Goal: Transaction & Acquisition: Purchase product/service

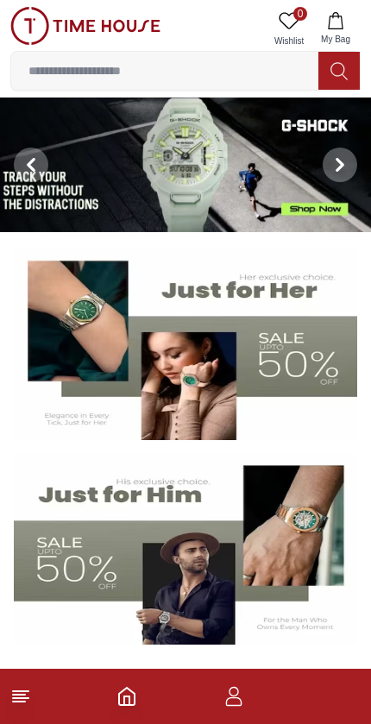
click at [136, 699] on icon "Home" at bounding box center [126, 696] width 21 height 21
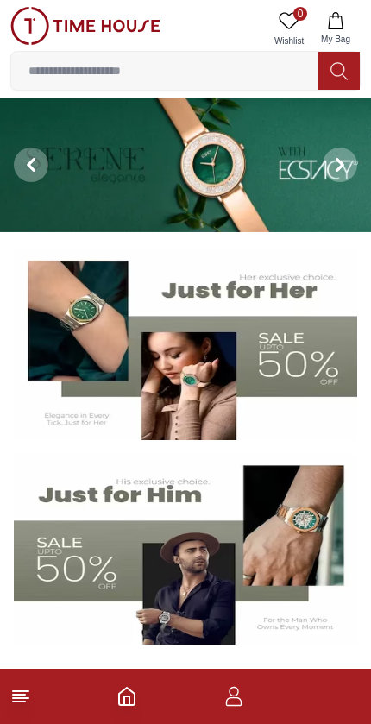
click at [22, 705] on icon at bounding box center [20, 696] width 21 height 21
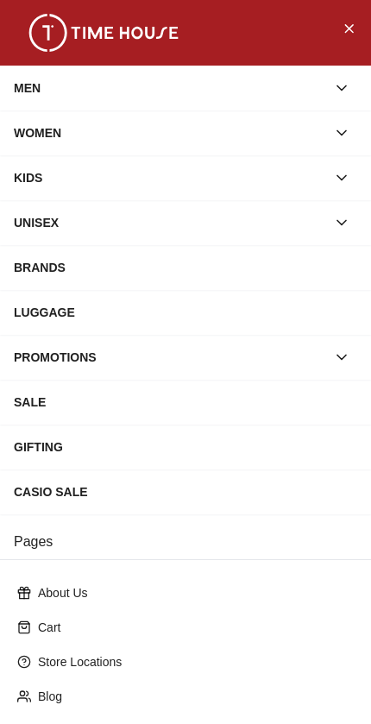
click at [184, 126] on div "WOMEN" at bounding box center [170, 132] width 312 height 31
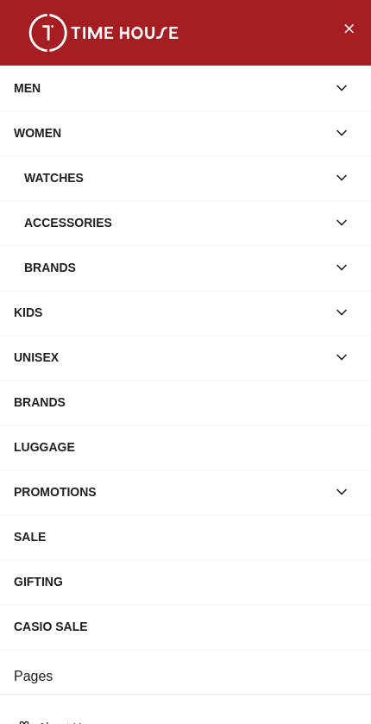
click at [228, 73] on div "MEN" at bounding box center [170, 87] width 312 height 31
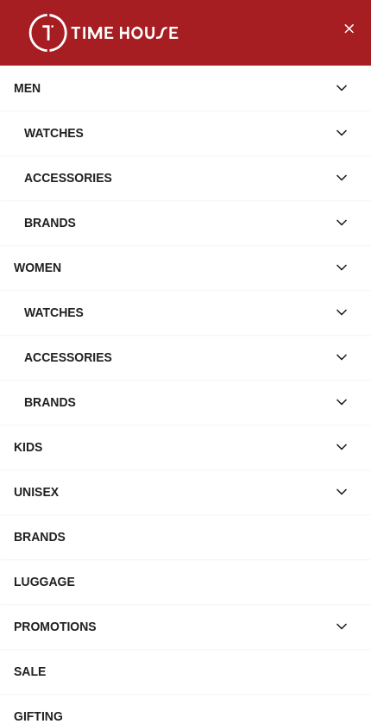
click at [179, 136] on div "Watches" at bounding box center [175, 132] width 302 height 31
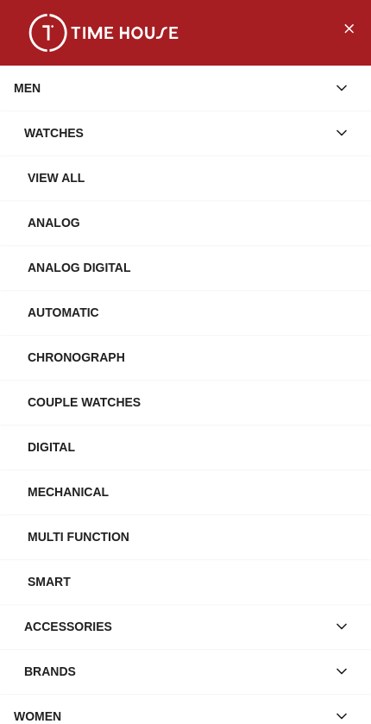
click at [96, 135] on div "Watches" at bounding box center [175, 132] width 302 height 31
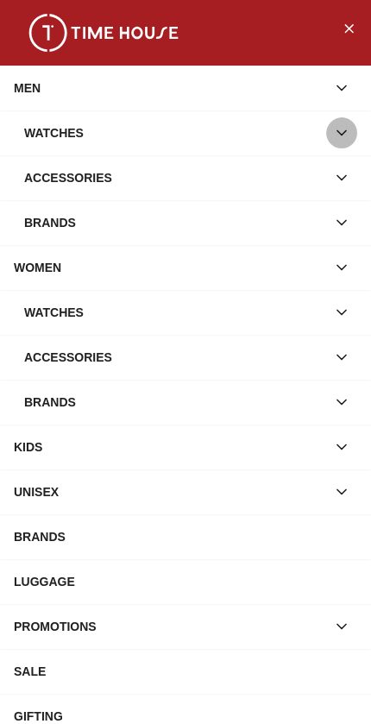
click at [344, 136] on icon "button" at bounding box center [341, 132] width 17 height 17
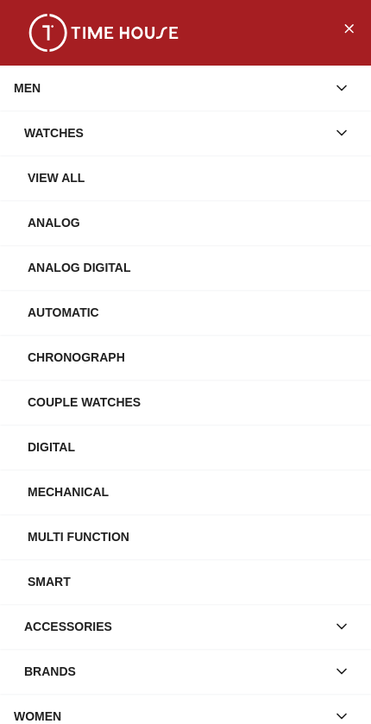
click at [104, 160] on div "View All" at bounding box center [185, 177] width 371 height 45
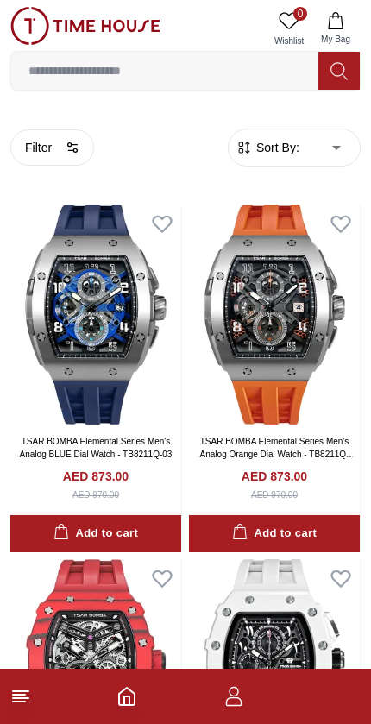
click at [236, 703] on icon "button" at bounding box center [233, 696] width 21 height 21
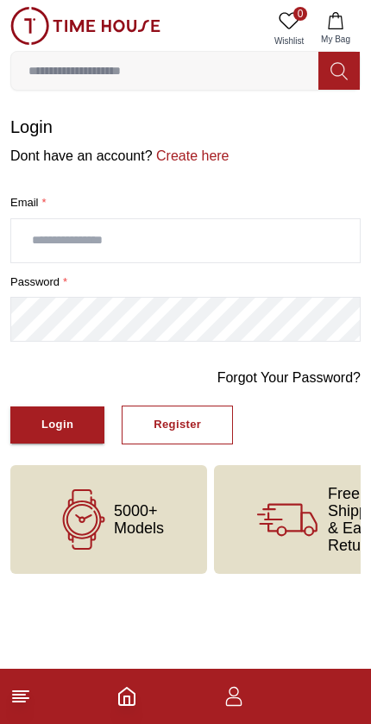
click at [197, 163] on link "Create here" at bounding box center [191, 155] width 77 height 15
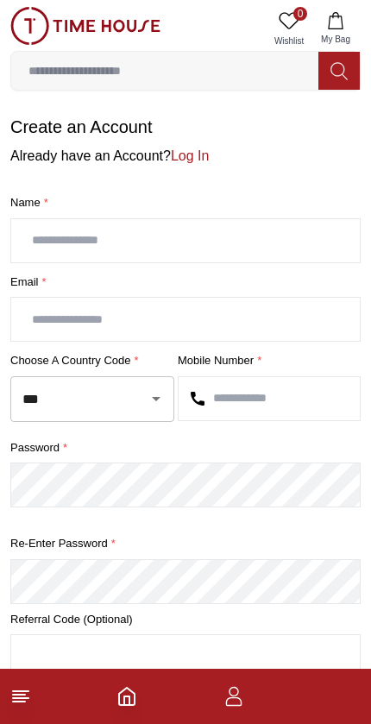
click at [181, 248] on input "text" at bounding box center [185, 240] width 349 height 43
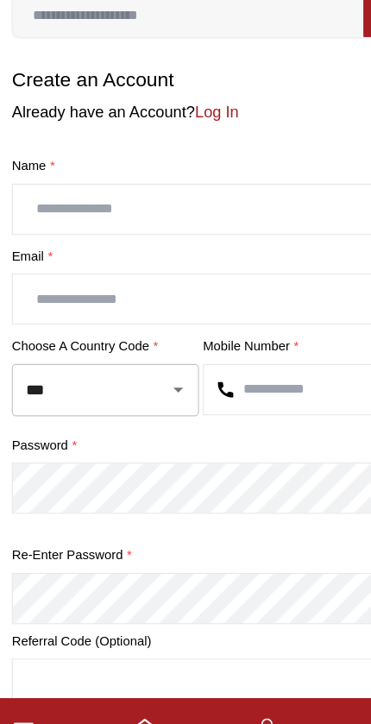
click at [135, 386] on div at bounding box center [144, 398] width 45 height 24
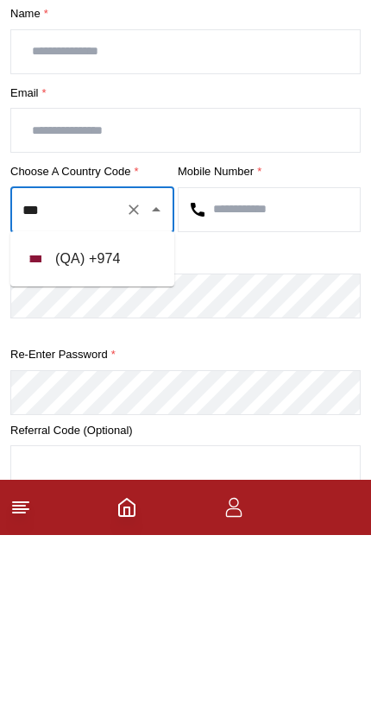
click at [144, 427] on li "( QA ) + 974" at bounding box center [92, 447] width 164 height 41
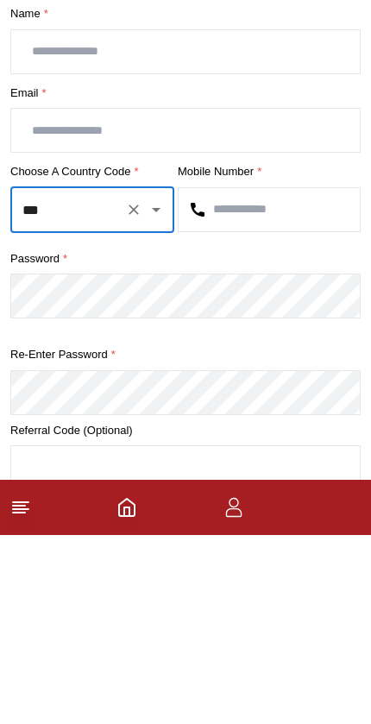
type input "***"
click at [298, 377] on input "text" at bounding box center [269, 398] width 181 height 43
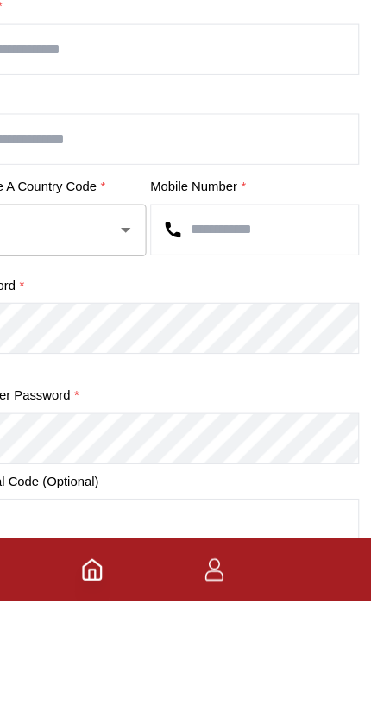
type input "*"
type input "********"
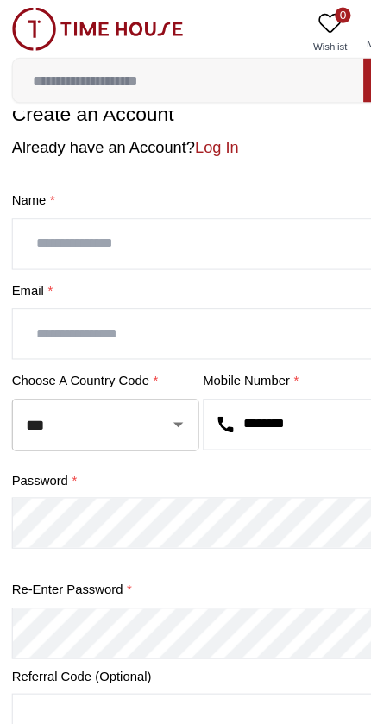
click at [276, 219] on input "text" at bounding box center [185, 213] width 349 height 43
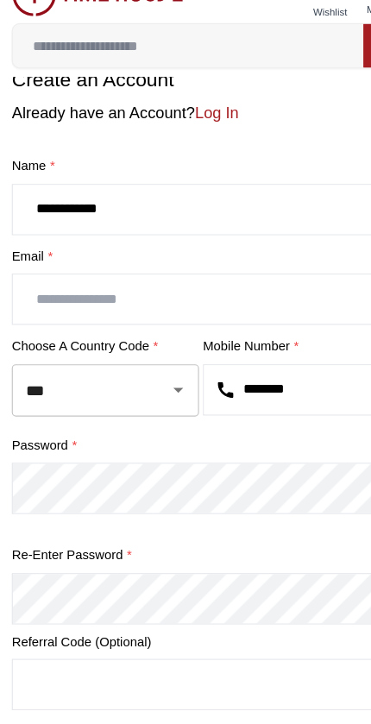
type input "**********"
click at [266, 271] on input "text" at bounding box center [185, 292] width 349 height 43
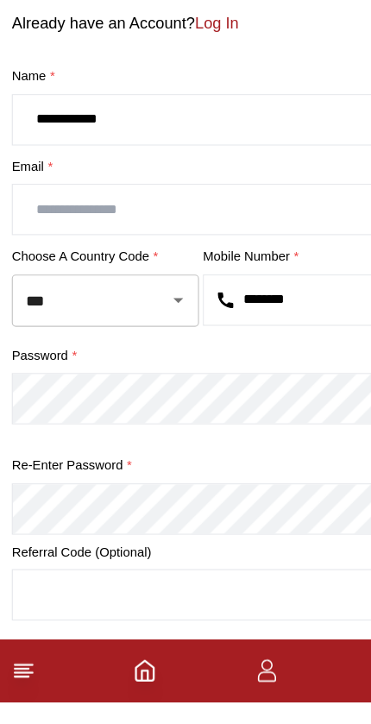
type input "*"
type input "**********"
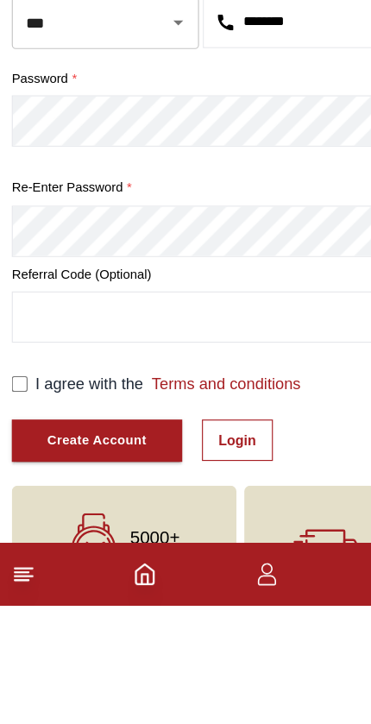
scroll to position [247, 0]
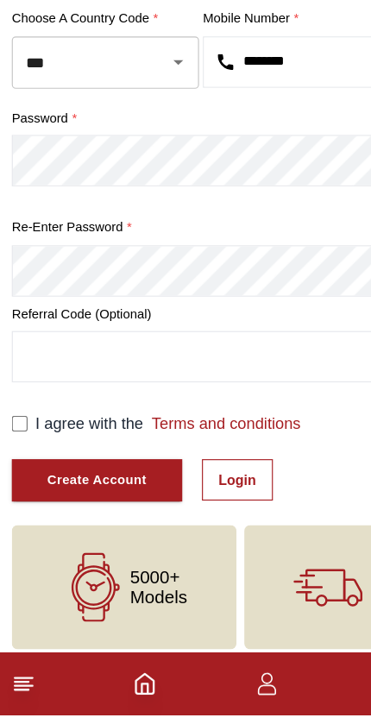
click at [283, 388] on input "text" at bounding box center [185, 409] width 349 height 43
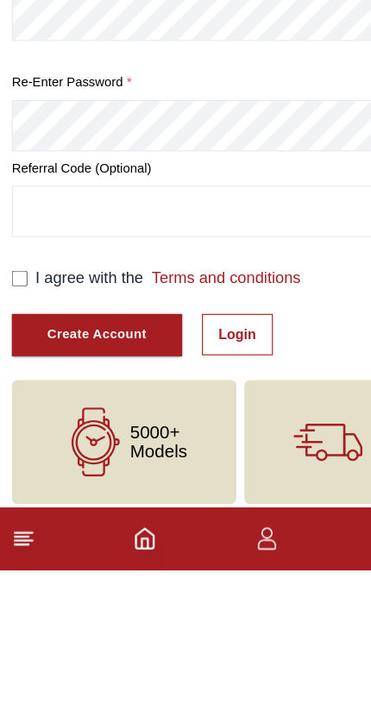
click at [68, 458] on label "I agree with the Terms and conditions" at bounding box center [147, 468] width 232 height 21
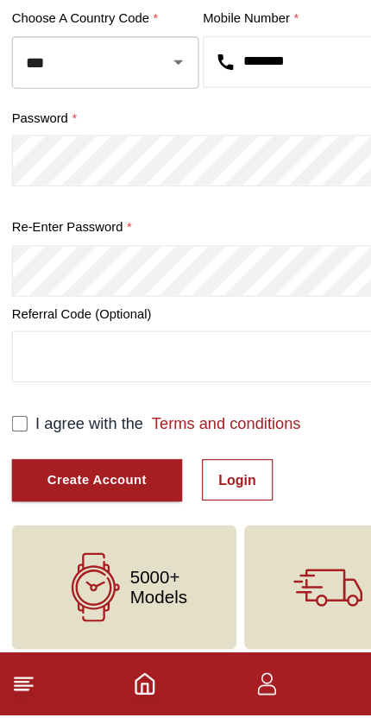
click at [133, 500] on button "Create Account" at bounding box center [84, 518] width 149 height 37
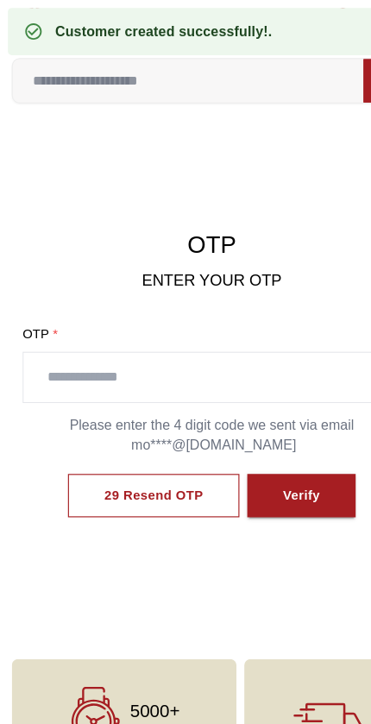
click at [271, 309] on input "text" at bounding box center [186, 330] width 330 height 43
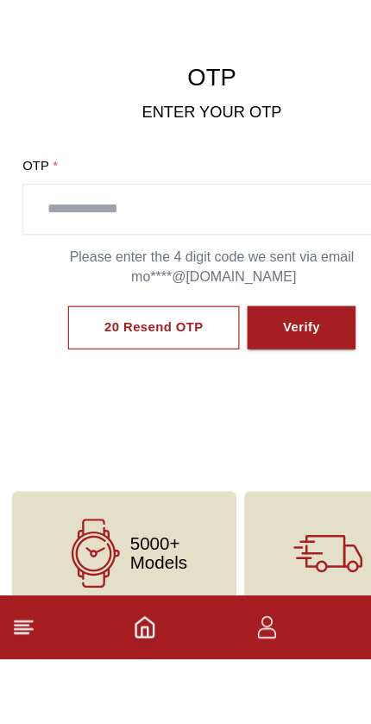
scroll to position [22, 0]
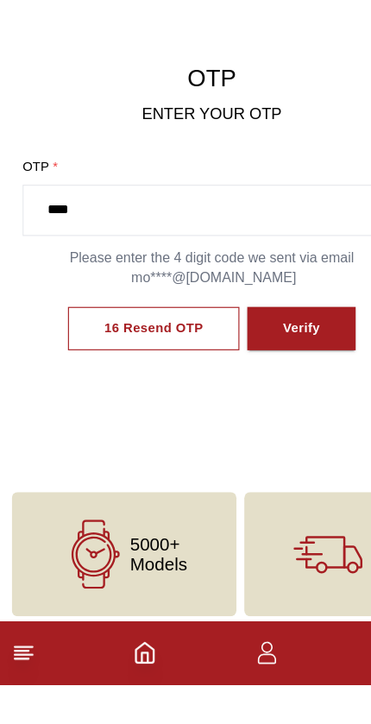
type input "****"
click at [287, 393] on button "Verify" at bounding box center [264, 412] width 95 height 39
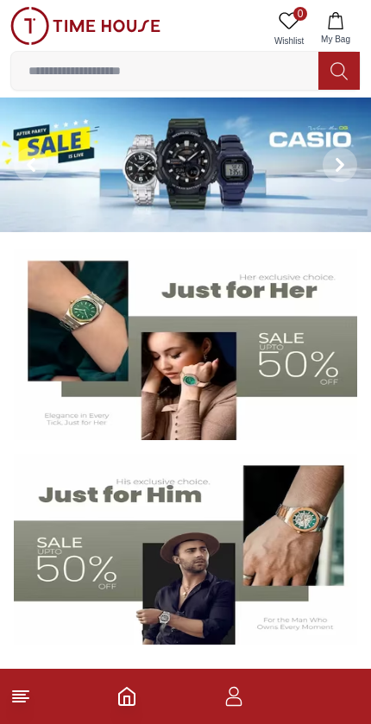
click at [28, 698] on line at bounding box center [21, 698] width 16 height 0
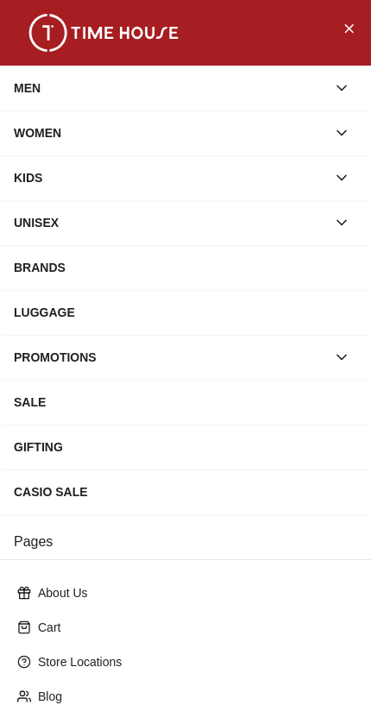
click at [30, 133] on div "WOMEN" at bounding box center [170, 132] width 312 height 31
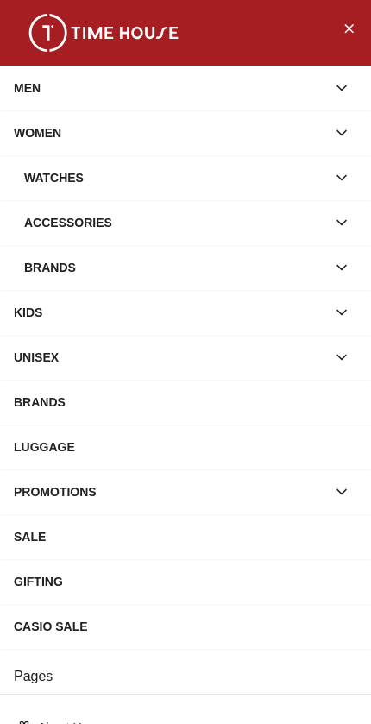
click at [45, 179] on div "Watches" at bounding box center [175, 177] width 302 height 31
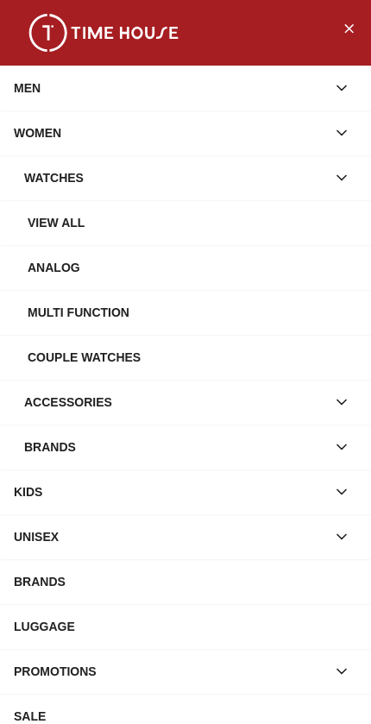
click at [76, 225] on div "View all" at bounding box center [193, 222] width 330 height 31
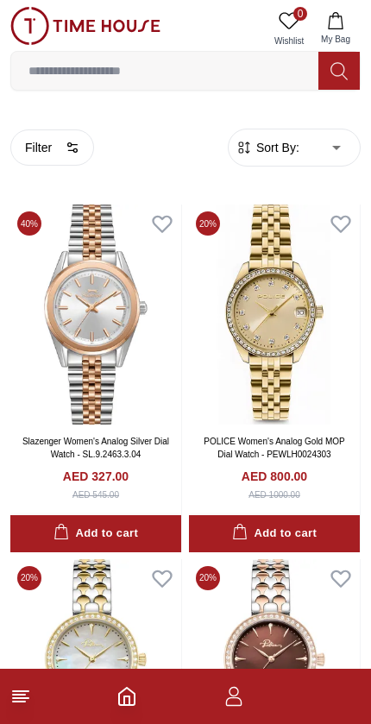
click at [243, 699] on icon "button" at bounding box center [233, 696] width 21 height 21
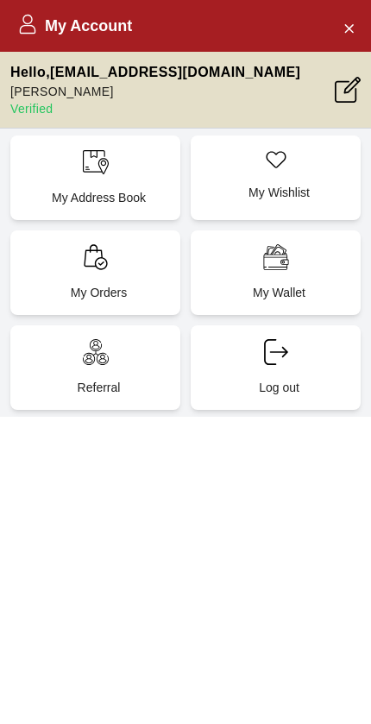
click at [357, 30] on button "Close Account" at bounding box center [349, 28] width 28 height 28
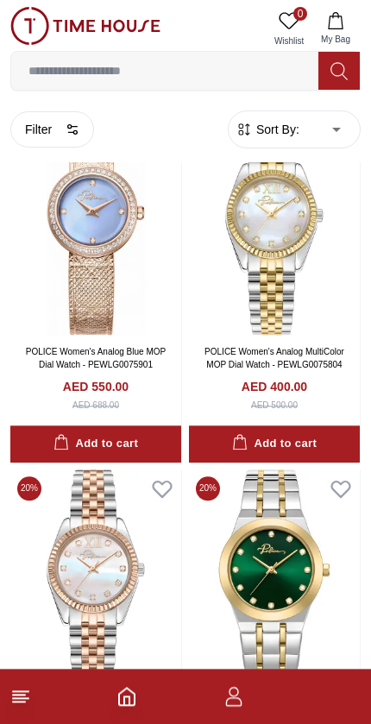
scroll to position [1507, 0]
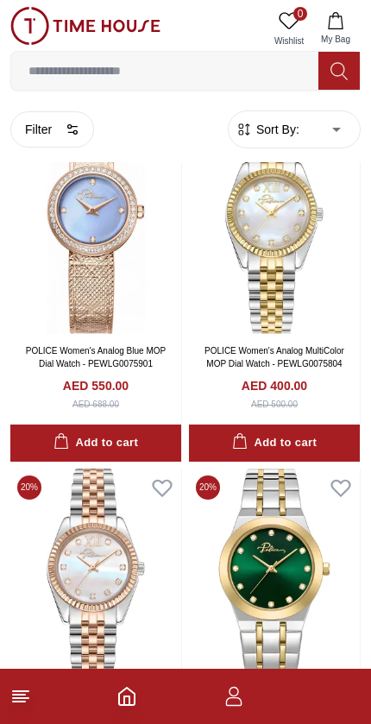
click at [40, 693] on footer at bounding box center [185, 696] width 371 height 55
click at [28, 700] on icon at bounding box center [20, 696] width 21 height 21
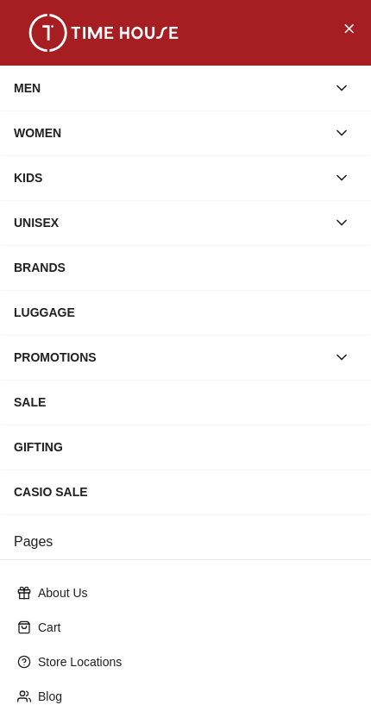
click at [26, 87] on div "MEN" at bounding box center [170, 87] width 312 height 31
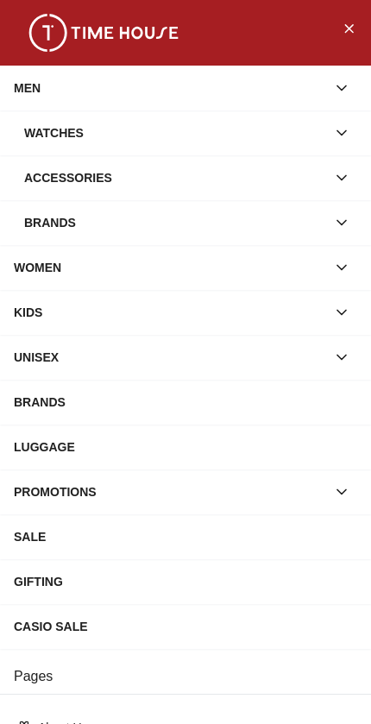
click at [41, 124] on div "Watches" at bounding box center [175, 132] width 302 height 31
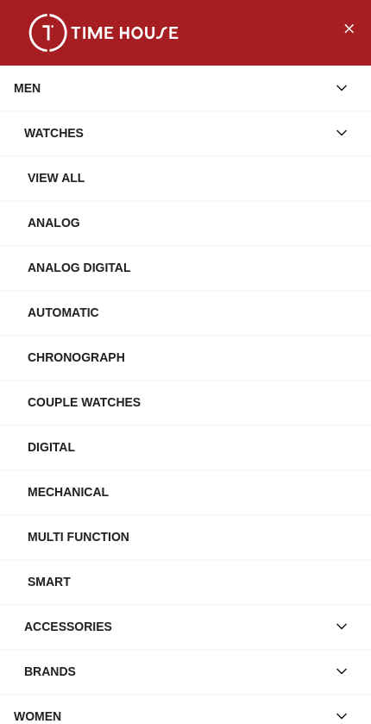
click at [41, 178] on div "View All" at bounding box center [193, 177] width 330 height 31
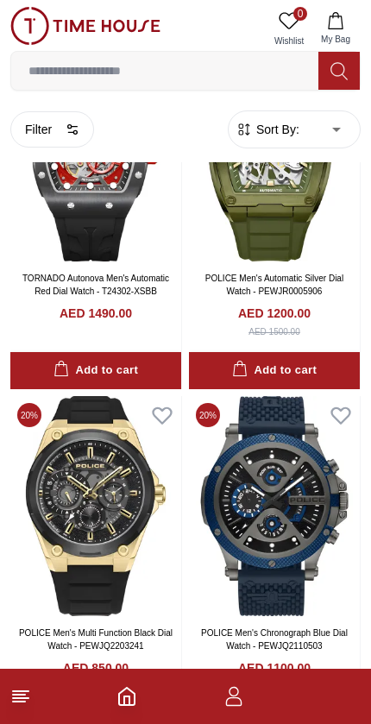
scroll to position [2626, 0]
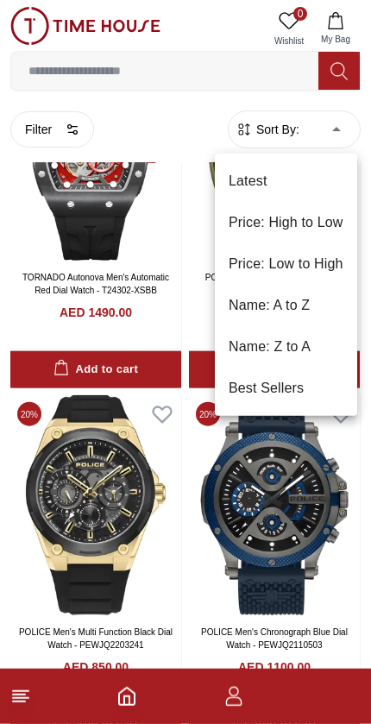
click at [335, 258] on li "Price: Low to High" at bounding box center [286, 263] width 142 height 41
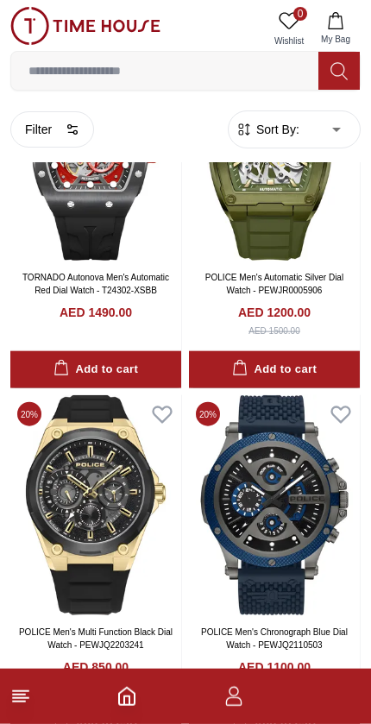
type input "*"
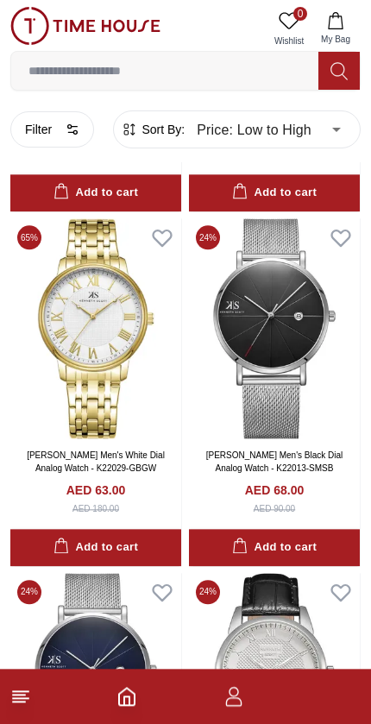
scroll to position [695, 0]
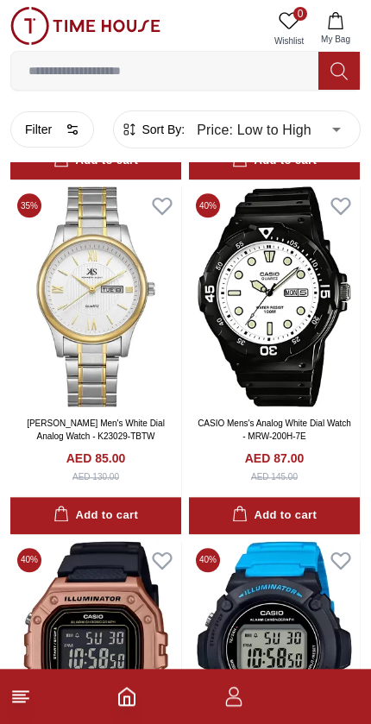
scroll to position [6412, 0]
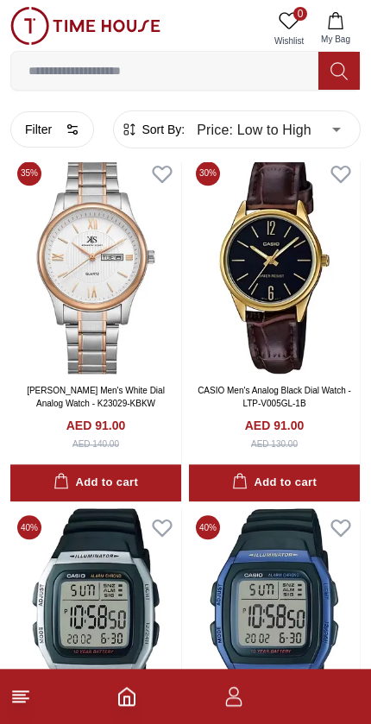
scroll to position [8197, 0]
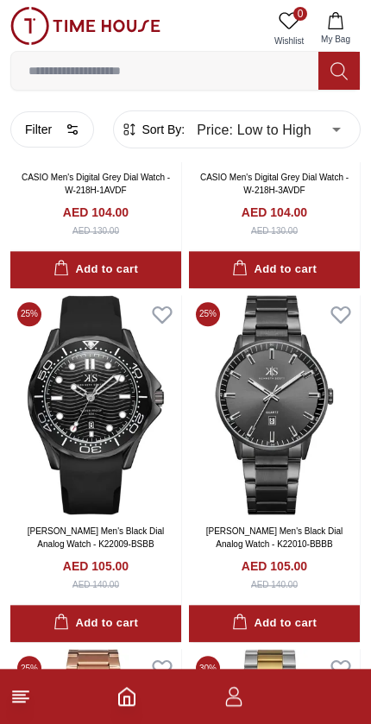
scroll to position [12308, 0]
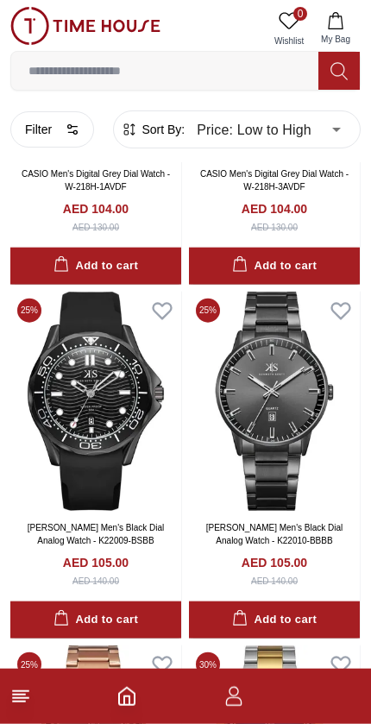
click at [307, 425] on img at bounding box center [274, 402] width 171 height 220
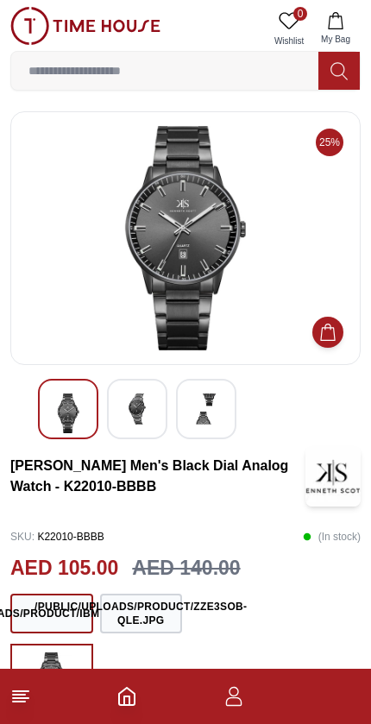
click at [151, 417] on img at bounding box center [137, 408] width 31 height 31
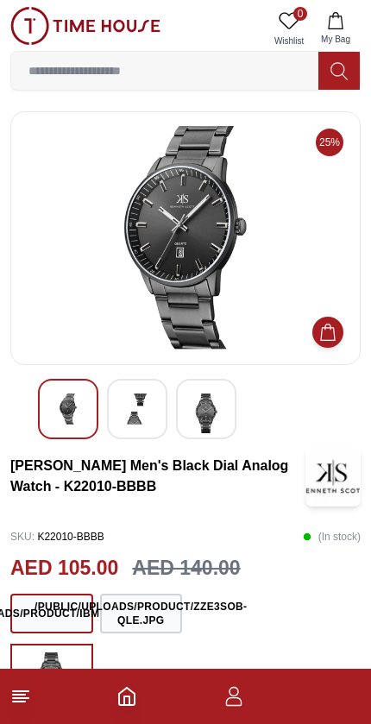
click at [204, 425] on img at bounding box center [206, 413] width 31 height 40
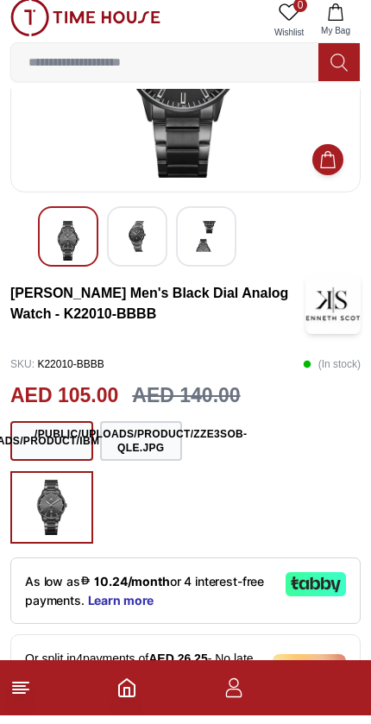
scroll to position [166, 0]
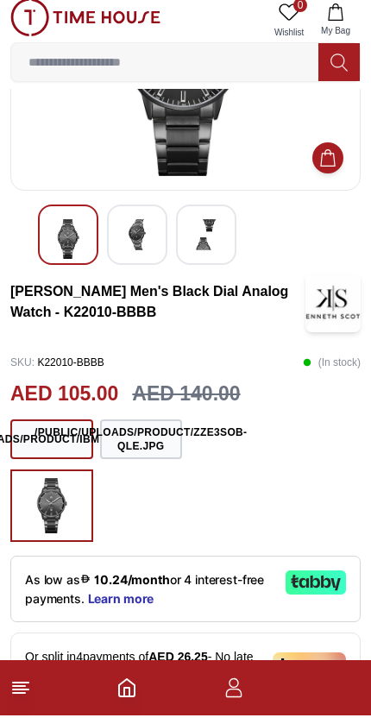
click at [154, 443] on button "/public/uploads/product/zze3SOb-QLE.jpg" at bounding box center [141, 448] width 83 height 40
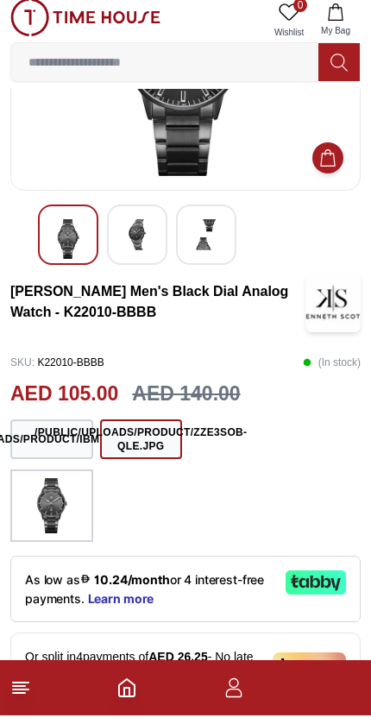
click at [100, 444] on button "/public/uploads/product/zze3SOb-QLE.jpg" at bounding box center [141, 448] width 83 height 40
click at [48, 452] on button "/public/uploads/product/IBmFk_Q1AGS.jpg" at bounding box center [51, 448] width 83 height 40
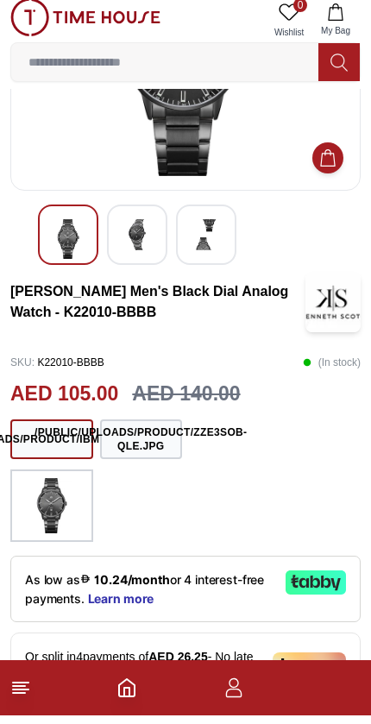
click at [72, 505] on img at bounding box center [51, 514] width 43 height 55
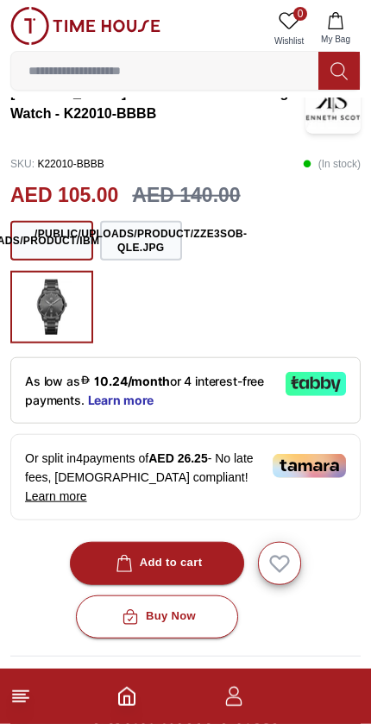
scroll to position [376, 0]
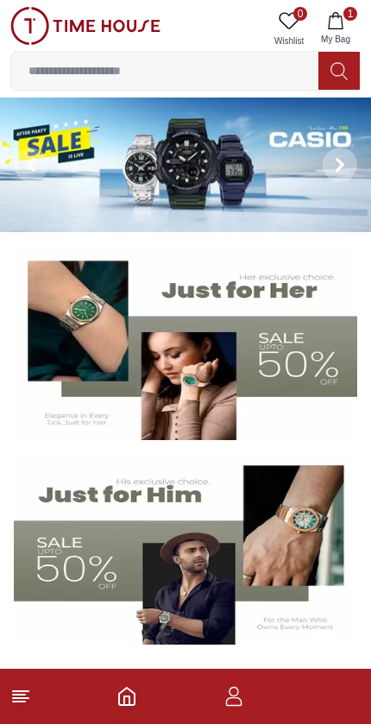
click at [38, 690] on footer "1" at bounding box center [185, 696] width 371 height 55
click at [28, 691] on line at bounding box center [21, 691] width 16 height 0
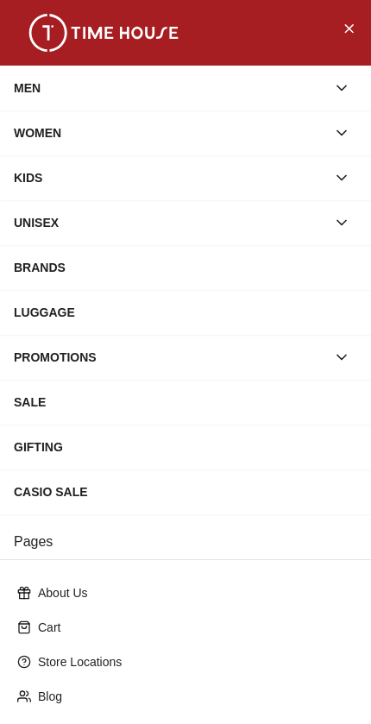
click at [286, 72] on div "MEN" at bounding box center [170, 87] width 312 height 31
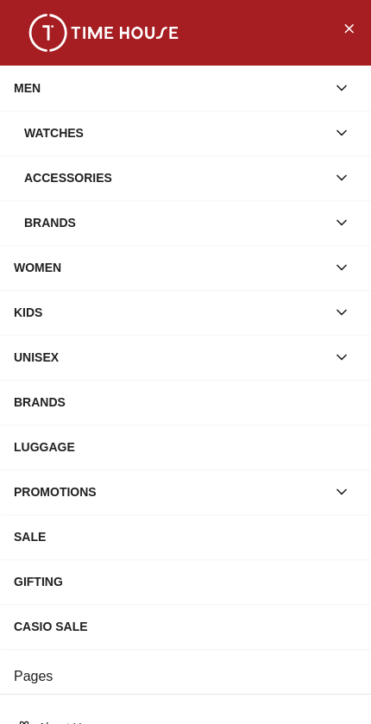
click at [135, 400] on div "BRANDS" at bounding box center [185, 401] width 343 height 31
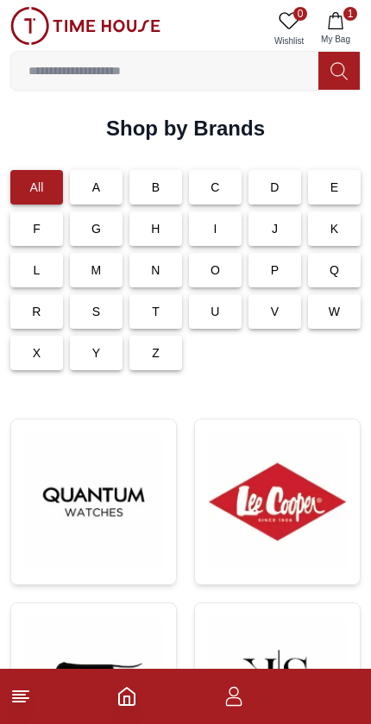
click at [28, 698] on line at bounding box center [21, 698] width 16 height 0
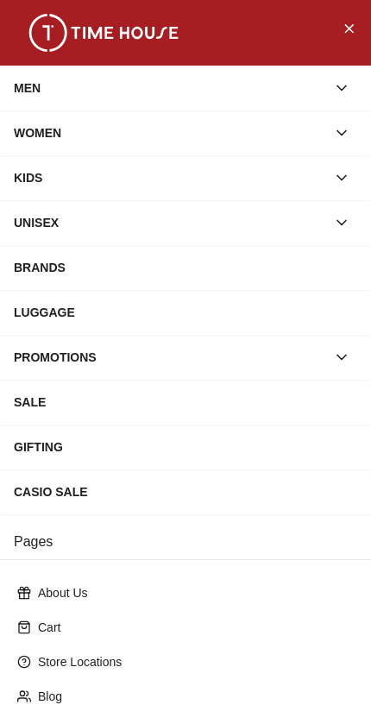
click at [342, 405] on div "SALE" at bounding box center [185, 401] width 343 height 31
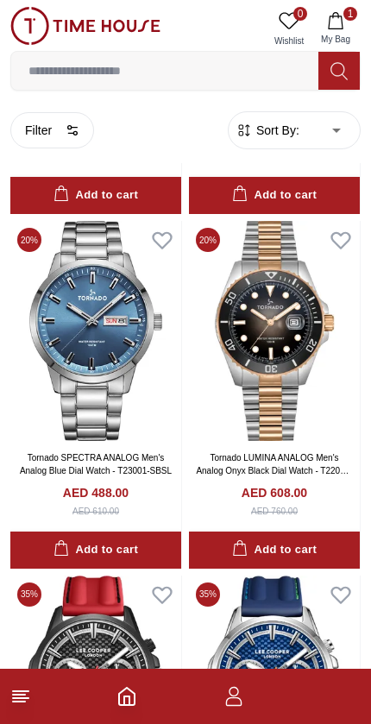
scroll to position [1910, 0]
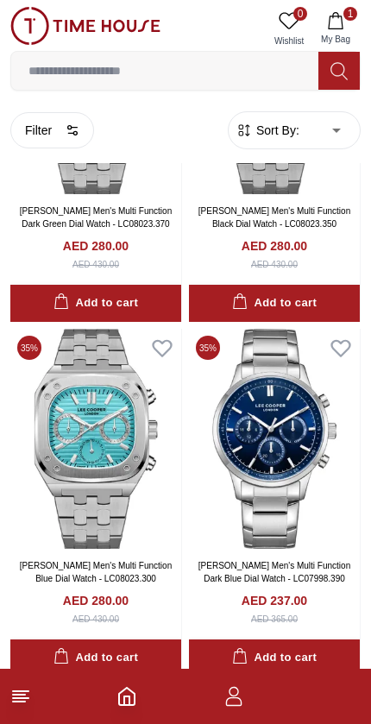
scroll to position [3919, 0]
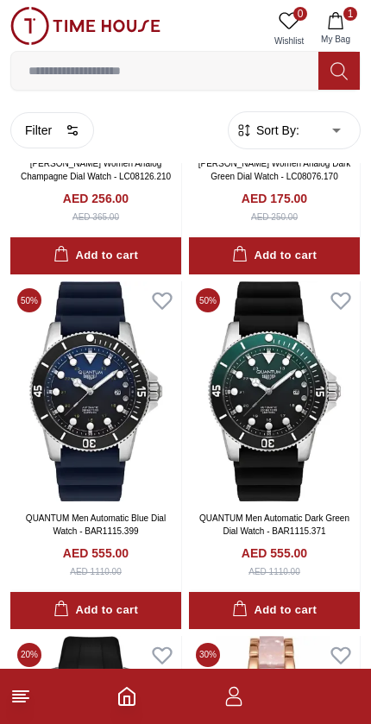
scroll to position [11760, 0]
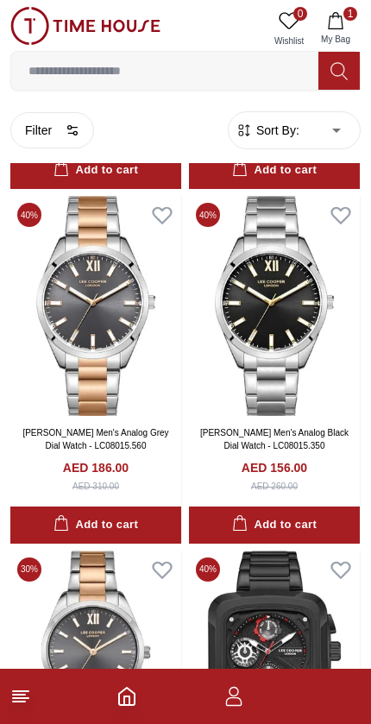
scroll to position [18923, 0]
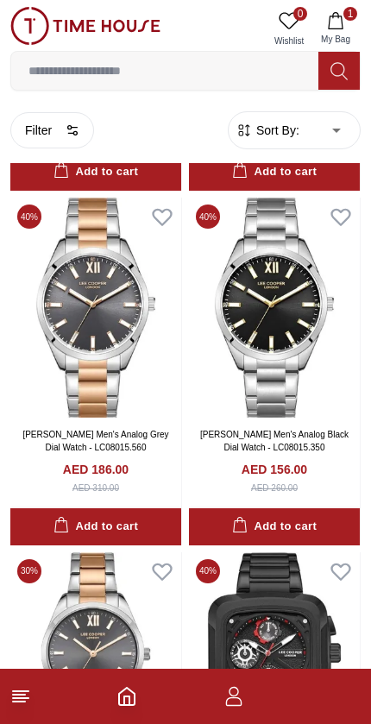
click at [302, 323] on img at bounding box center [274, 308] width 171 height 220
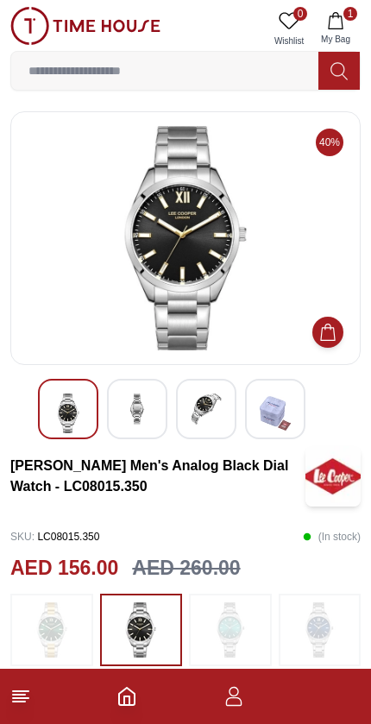
click at [129, 421] on img at bounding box center [137, 408] width 31 height 31
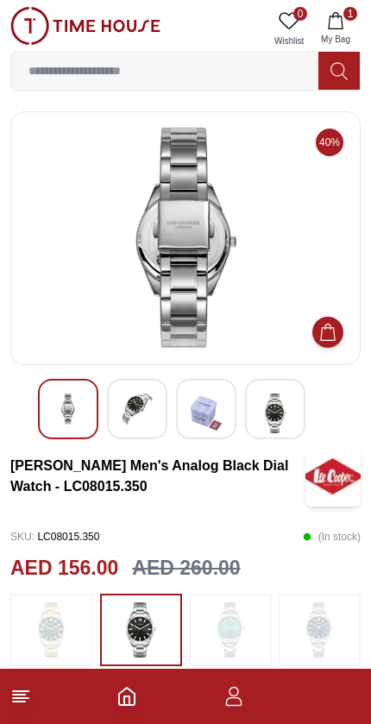
click at [195, 423] on img at bounding box center [206, 413] width 31 height 40
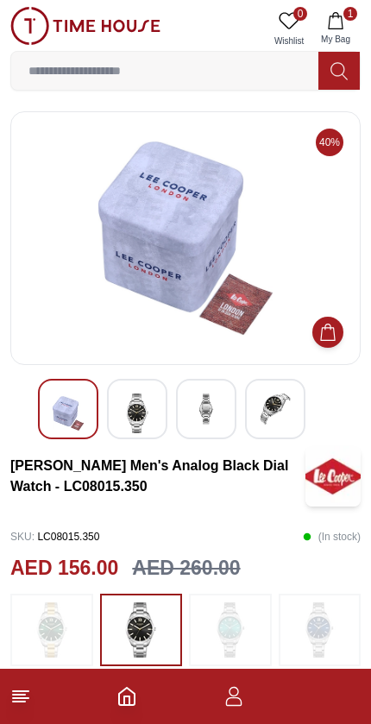
click at [284, 424] on img at bounding box center [275, 408] width 31 height 31
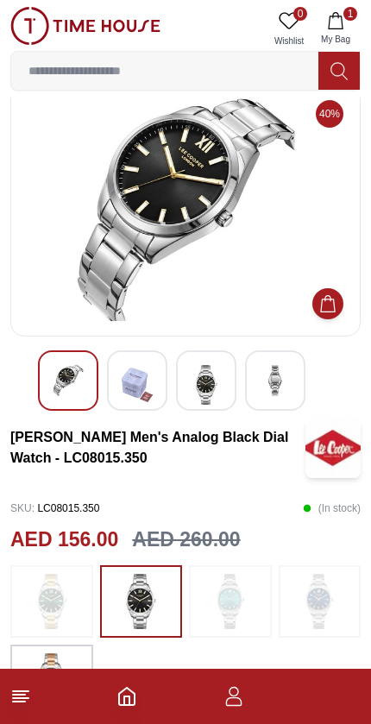
scroll to position [113, 0]
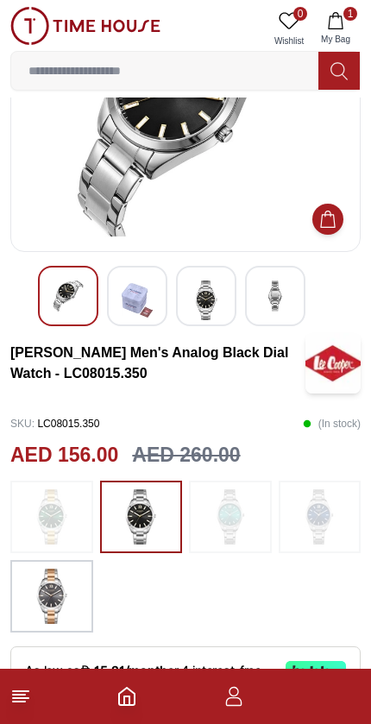
click at [284, 354] on h3 "Lee Cooper Men's Analog Black Dial Watch - LC08015.350" at bounding box center [157, 362] width 295 height 41
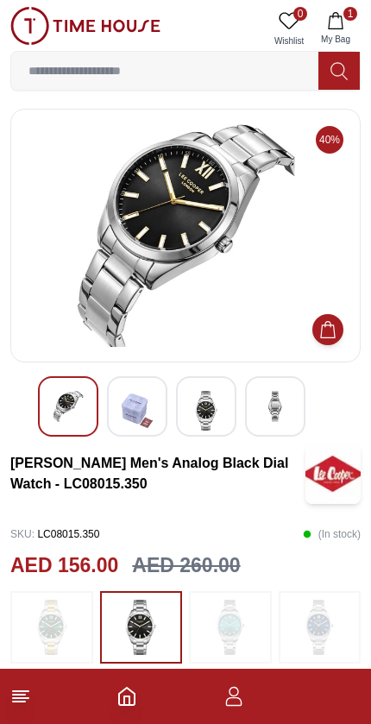
scroll to position [0, 0]
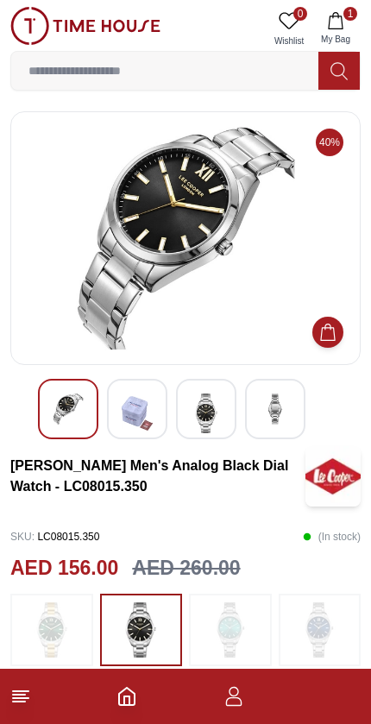
click at [149, 406] on img at bounding box center [137, 413] width 31 height 40
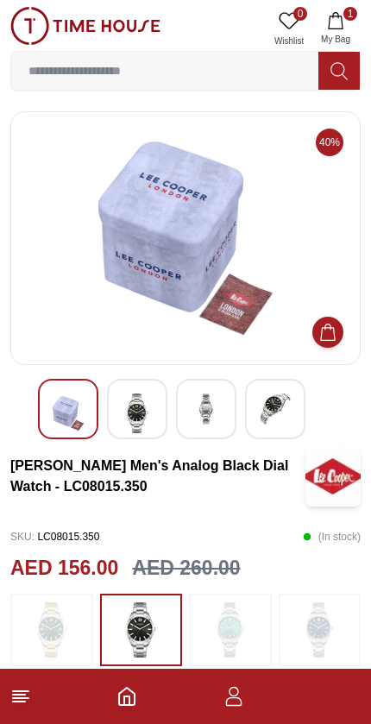
click at [197, 416] on img at bounding box center [206, 408] width 31 height 31
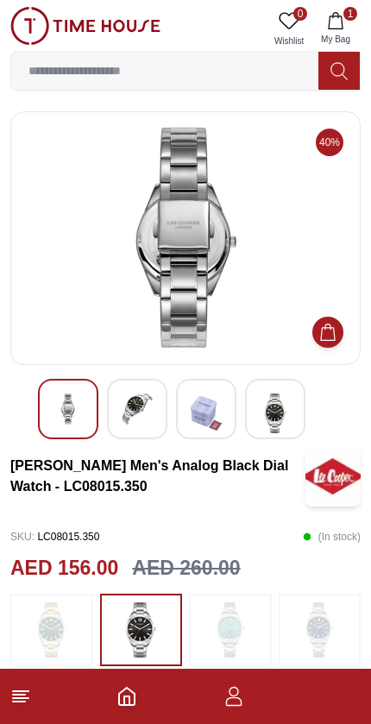
click at [261, 418] on img at bounding box center [275, 413] width 31 height 40
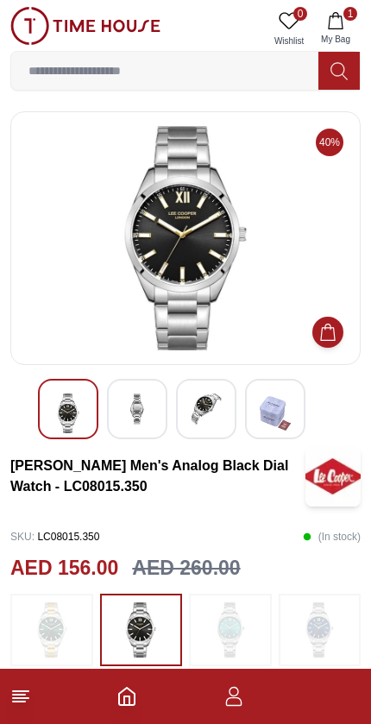
click at [268, 426] on img at bounding box center [275, 413] width 31 height 40
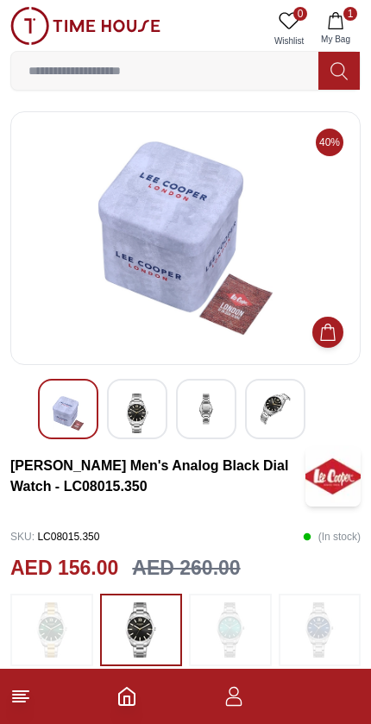
click at [273, 418] on img at bounding box center [275, 408] width 31 height 31
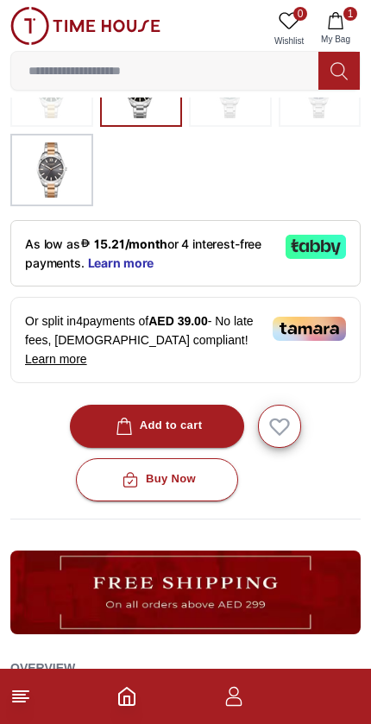
scroll to position [535, 0]
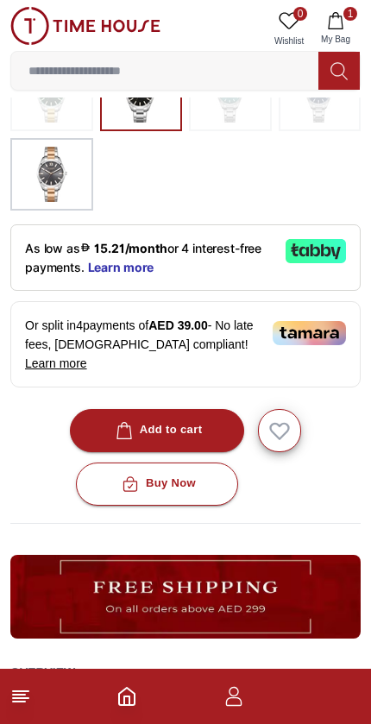
click at [201, 420] on div "Add to cart" at bounding box center [157, 430] width 91 height 20
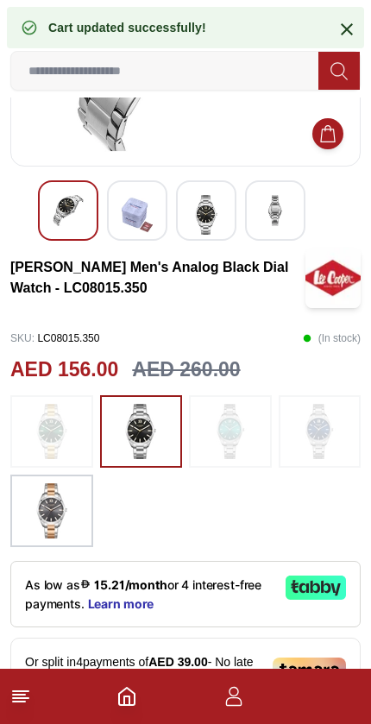
scroll to position [196, 0]
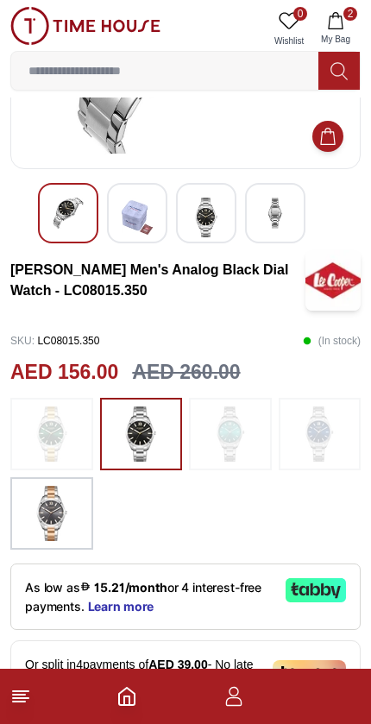
click at [70, 433] on img at bounding box center [51, 433] width 43 height 55
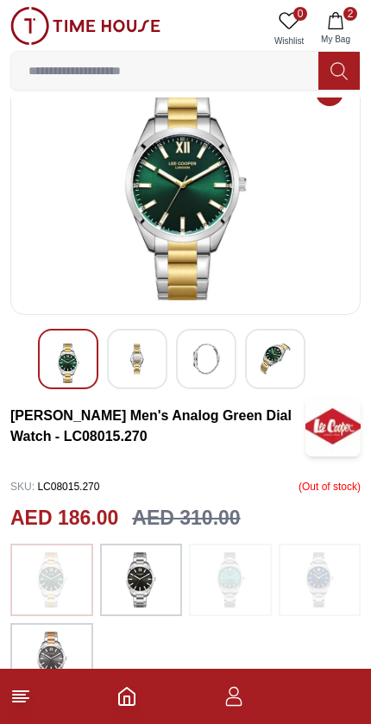
scroll to position [68, 0]
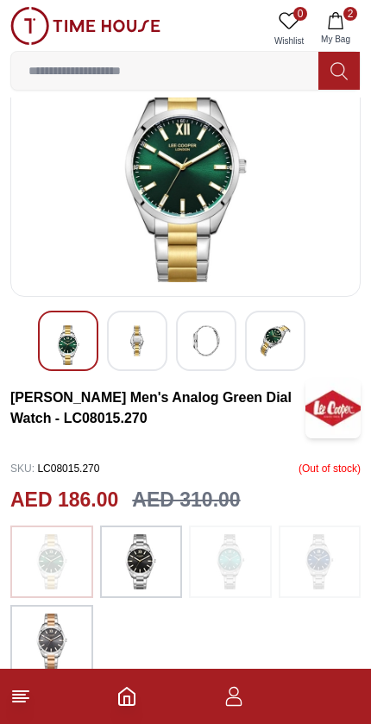
click at [247, 567] on img at bounding box center [230, 561] width 43 height 55
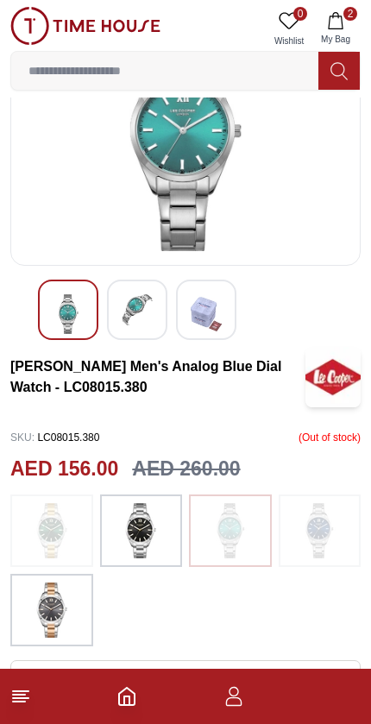
scroll to position [104, 0]
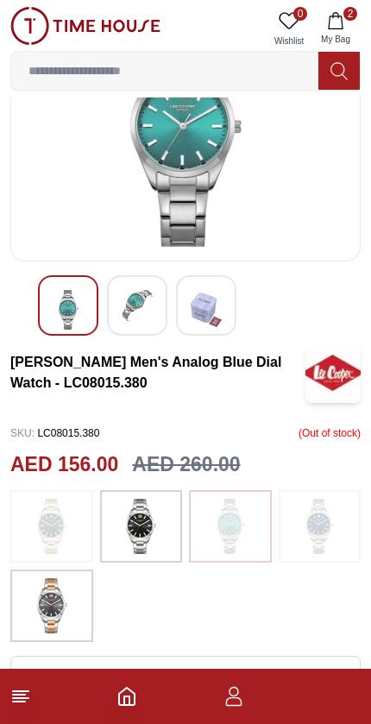
click at [306, 544] on img at bounding box center [319, 526] width 43 height 55
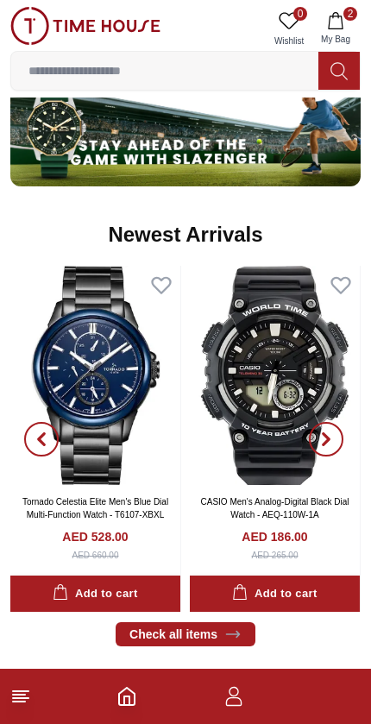
scroll to position [1047, 0]
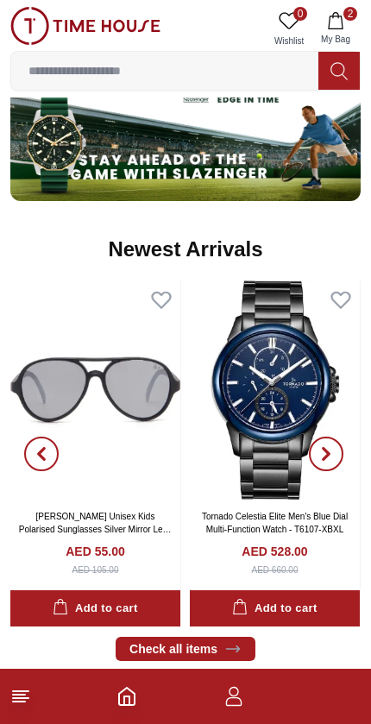
click at [256, 429] on img at bounding box center [275, 389] width 170 height 218
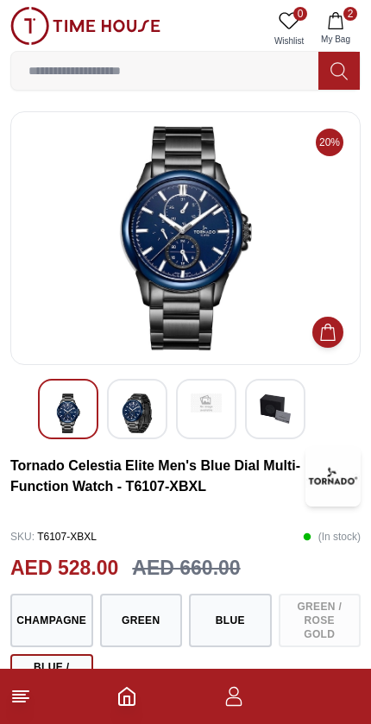
click at [133, 424] on img at bounding box center [137, 413] width 31 height 40
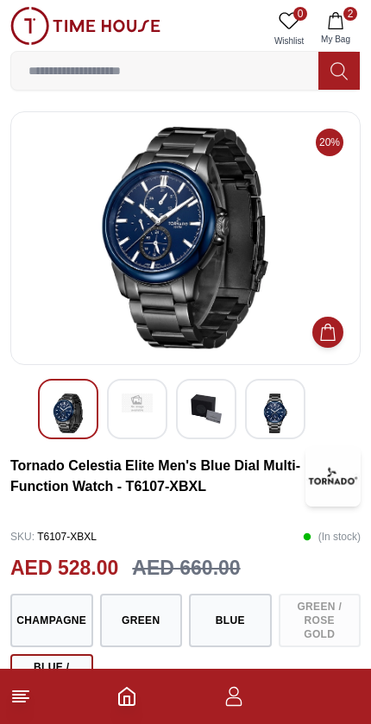
click at [220, 421] on img at bounding box center [206, 408] width 31 height 31
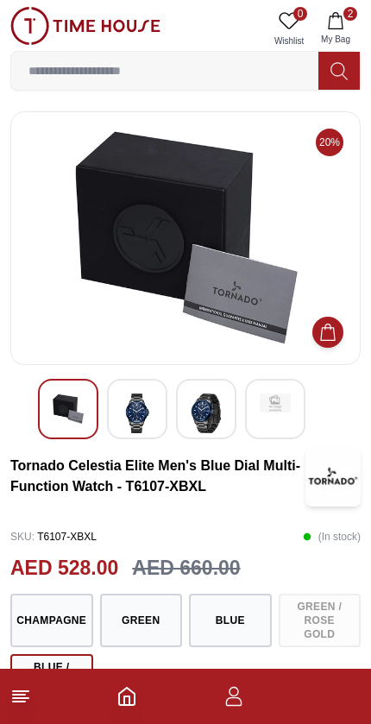
click at [124, 414] on img at bounding box center [137, 413] width 31 height 40
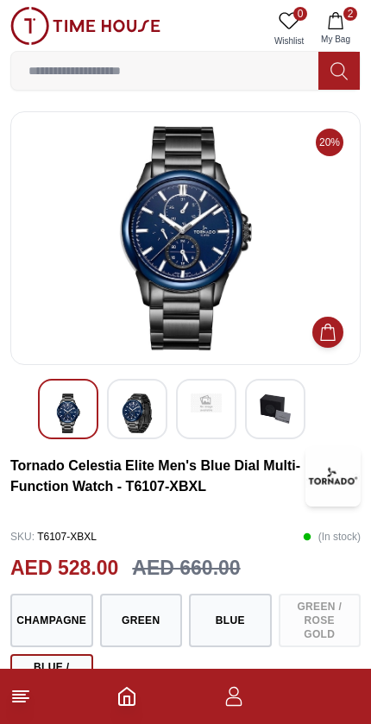
click at [140, 422] on img at bounding box center [137, 413] width 31 height 40
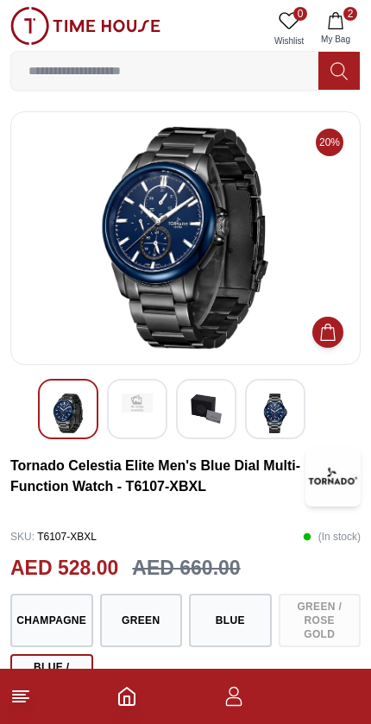
click at [77, 418] on img at bounding box center [68, 413] width 31 height 40
click at [127, 410] on img at bounding box center [137, 402] width 31 height 19
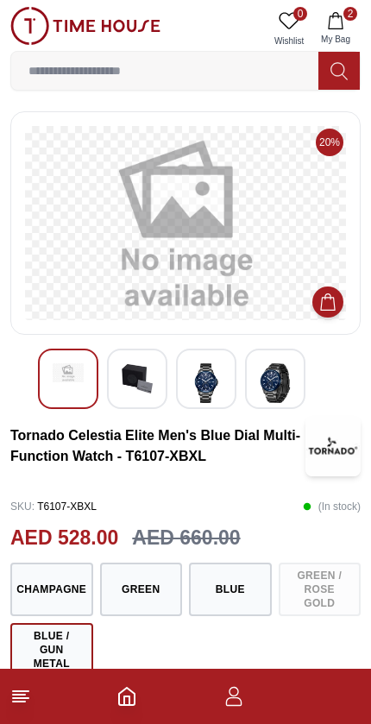
click at [267, 383] on img at bounding box center [275, 383] width 31 height 40
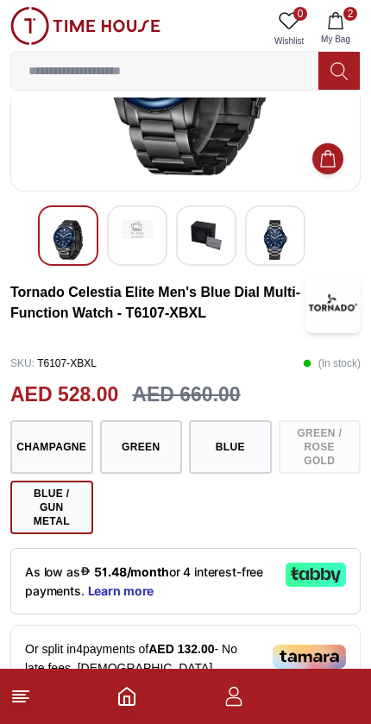
scroll to position [173, 0]
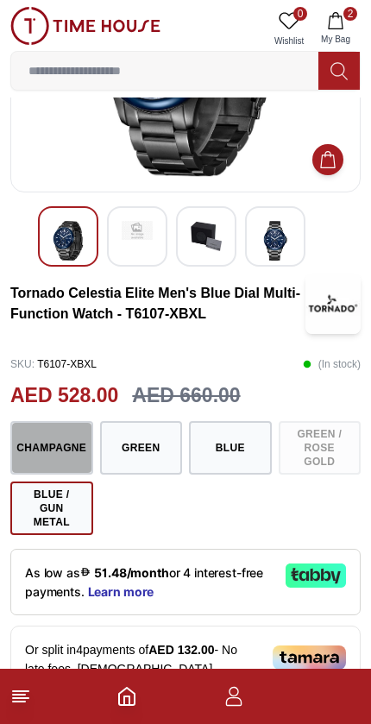
click at [75, 456] on button "Champagne" at bounding box center [51, 447] width 83 height 53
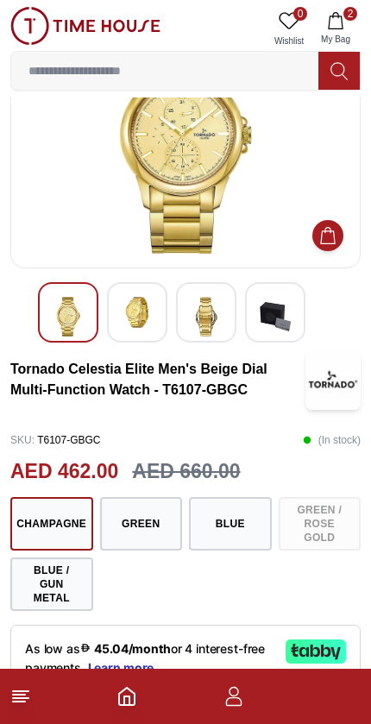
scroll to position [98, 0]
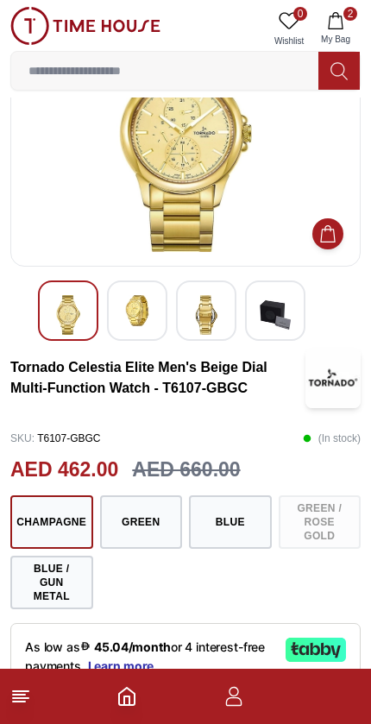
click at [236, 523] on button "Blue" at bounding box center [230, 521] width 83 height 53
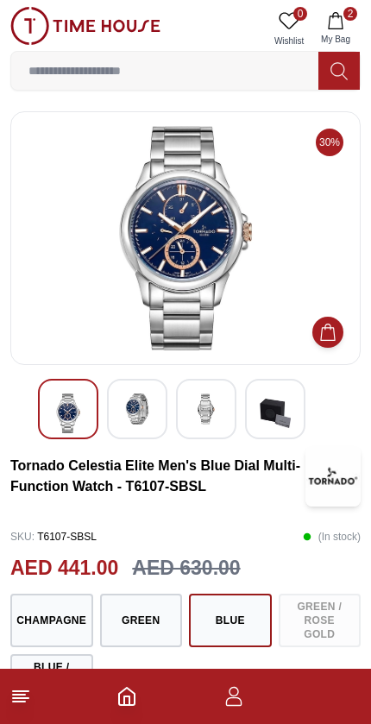
click at [152, 418] on img at bounding box center [137, 408] width 31 height 31
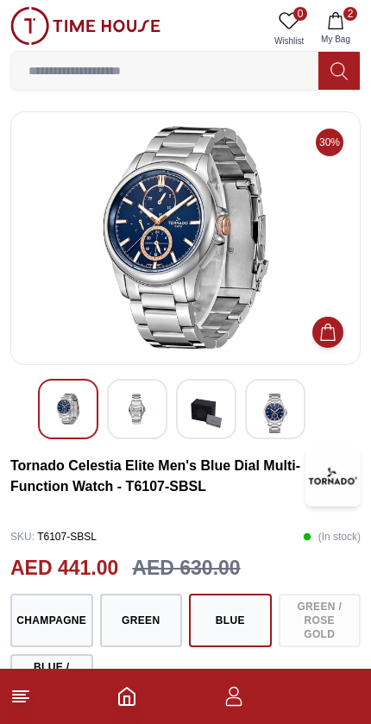
click at [150, 417] on img at bounding box center [137, 408] width 31 height 31
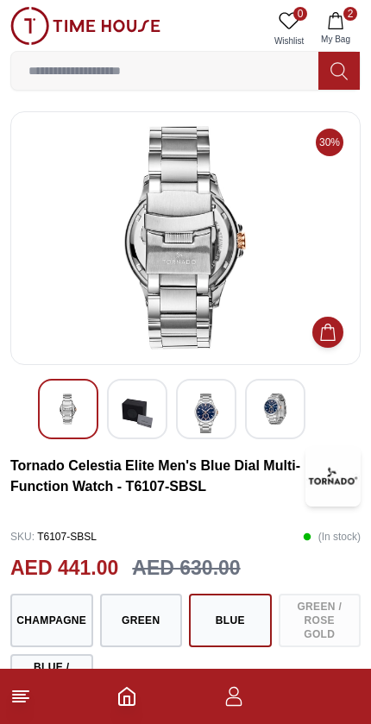
click at [149, 410] on img at bounding box center [137, 413] width 31 height 40
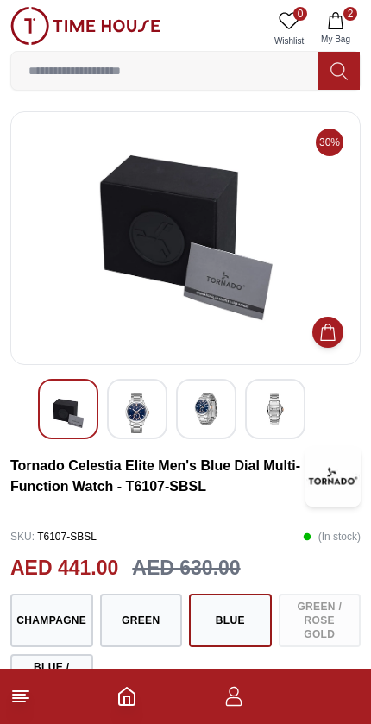
click at [150, 418] on img at bounding box center [137, 413] width 31 height 40
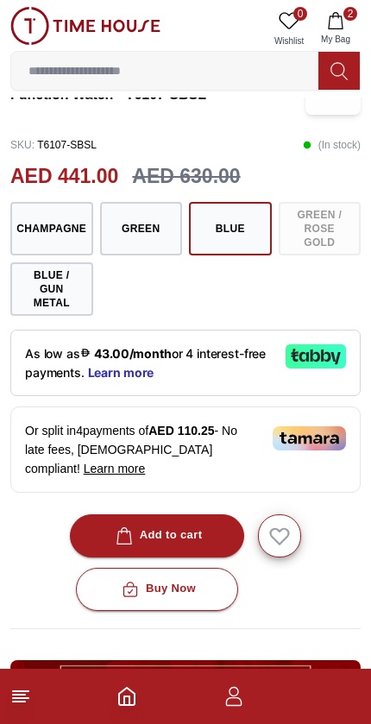
scroll to position [393, 0]
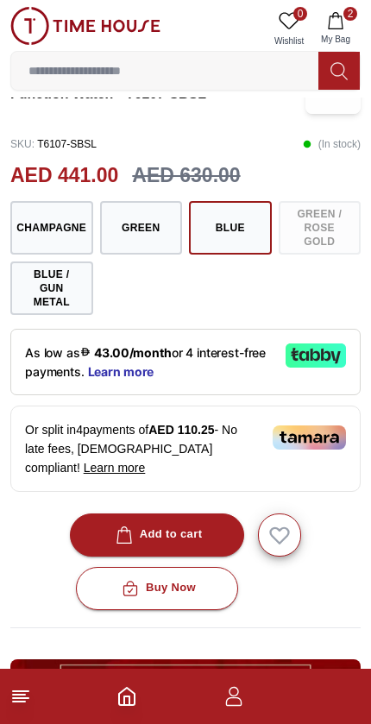
click at [212, 513] on button "Add to cart" at bounding box center [157, 534] width 175 height 43
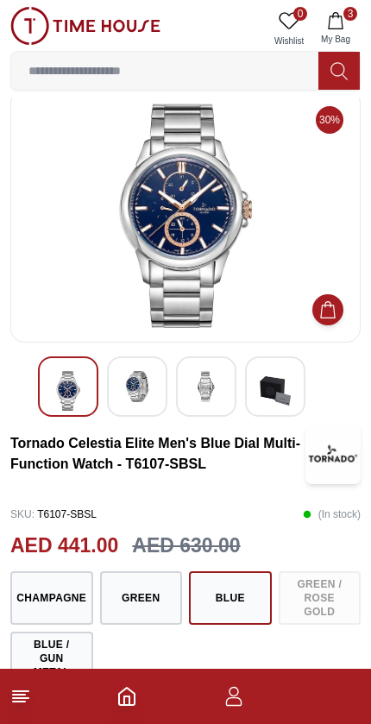
scroll to position [0, 0]
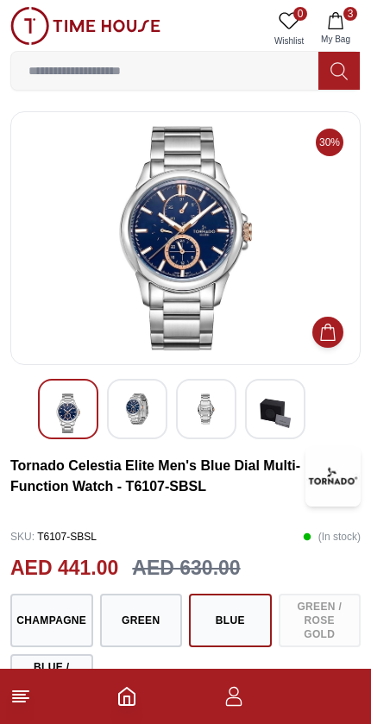
click at [243, 694] on icon "button" at bounding box center [233, 696] width 21 height 21
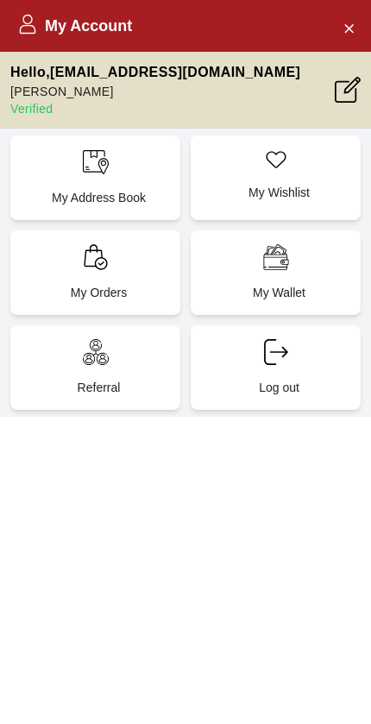
click at [297, 179] on div "My Wishlist" at bounding box center [276, 177] width 170 height 85
